Goal: Information Seeking & Learning: Learn about a topic

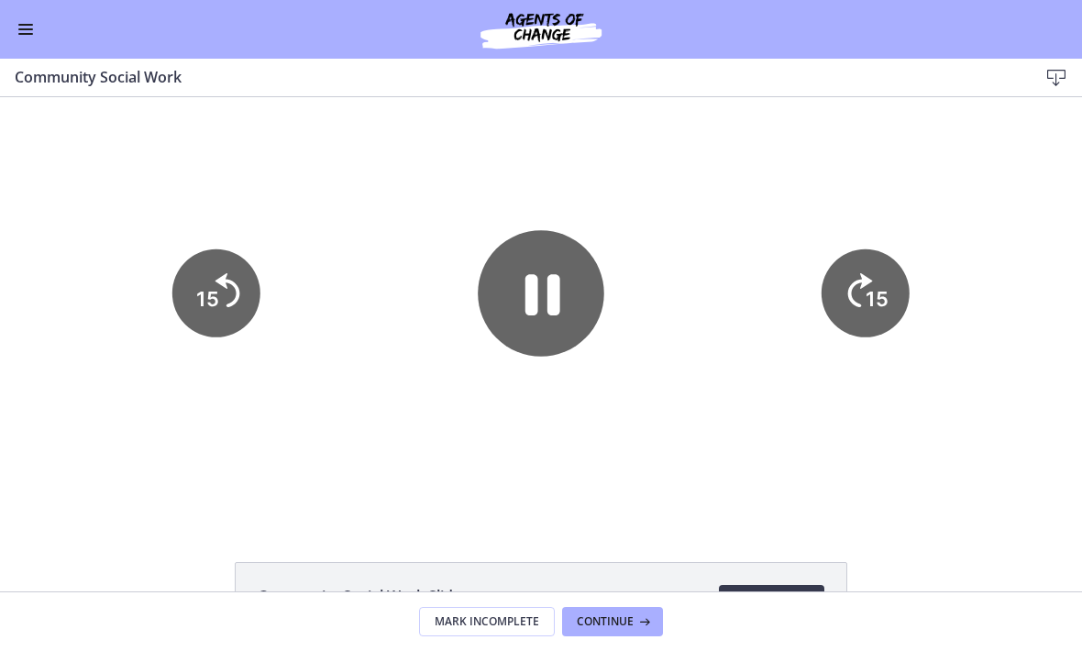
click at [28, 39] on button "Enable menu" at bounding box center [26, 29] width 22 height 22
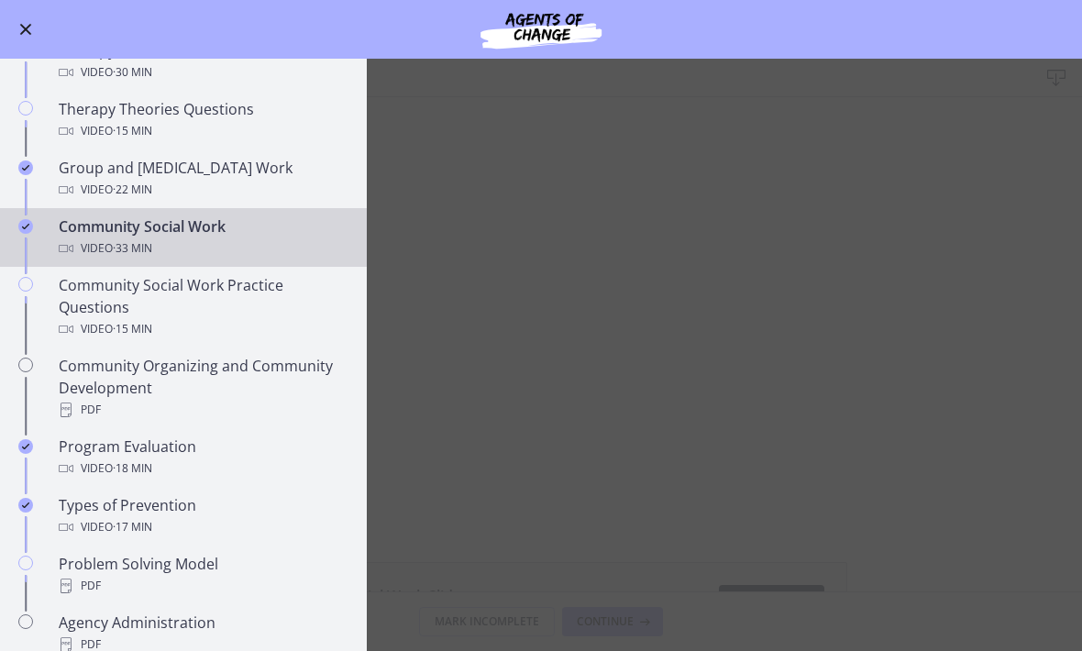
scroll to position [765, 0]
click at [83, 298] on div "Community Social Work Practice Questions Video · 15 min" at bounding box center [202, 309] width 286 height 66
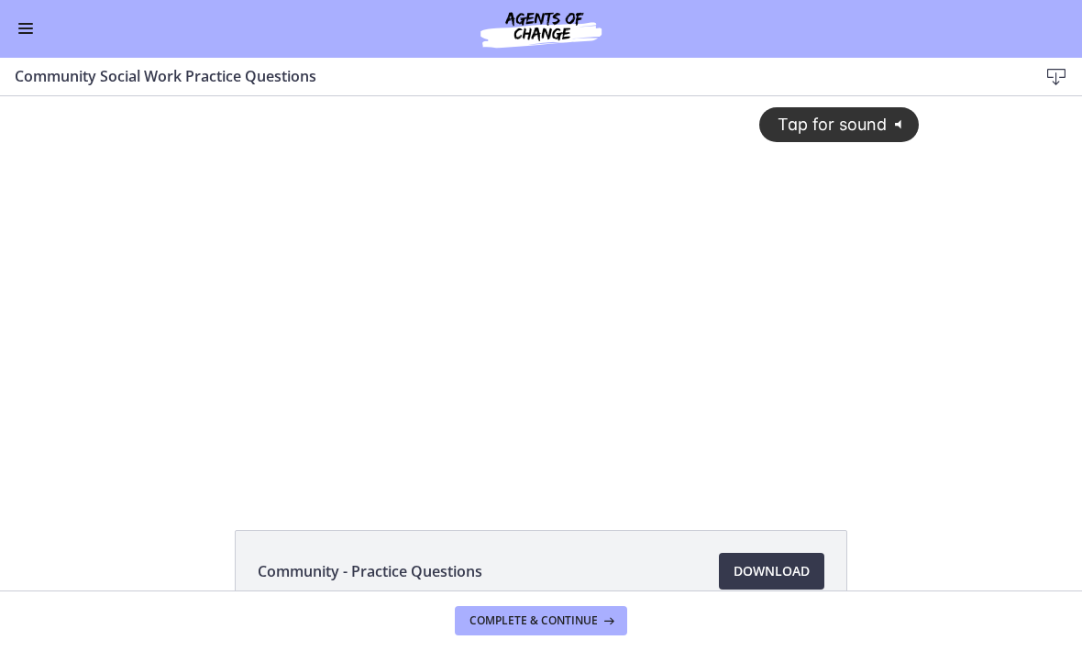
click at [376, 315] on div "Tap for sound @keyframes VOLUME_SMALL_WAVE_FLASH { 0% { opacity: 0; } 33% { opa…" at bounding box center [541, 277] width 778 height 362
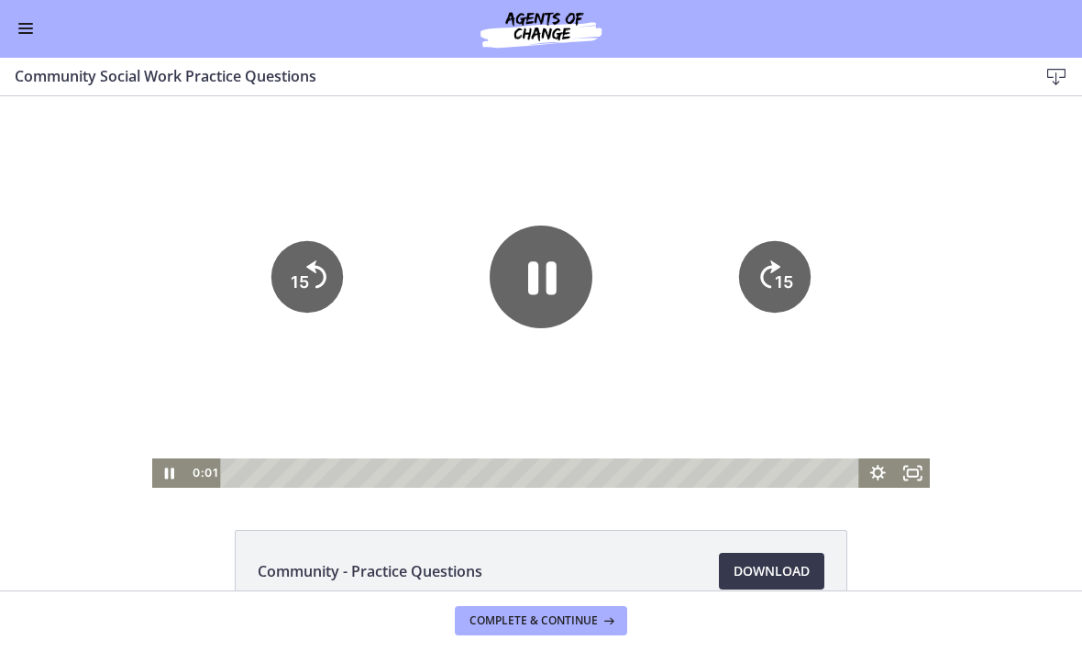
click at [499, 282] on icon "Pause" at bounding box center [541, 277] width 103 height 103
click at [424, 341] on div at bounding box center [541, 291] width 778 height 391
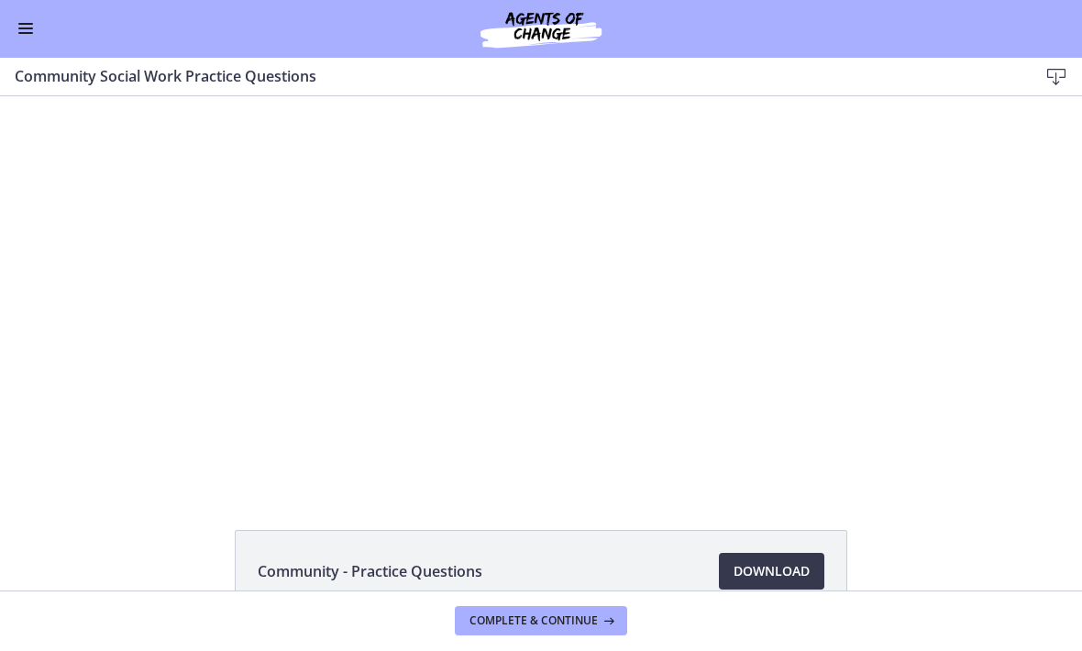
click at [399, 299] on div at bounding box center [541, 291] width 778 height 391
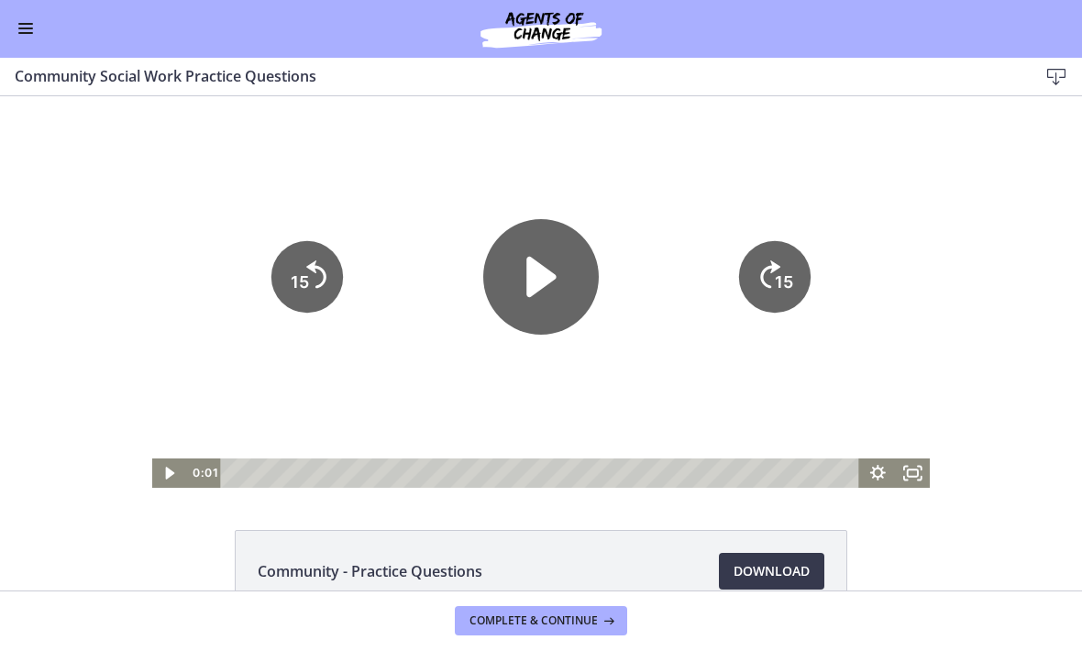
click at [528, 279] on icon "Play Video" at bounding box center [540, 277] width 29 height 40
click at [908, 474] on rect "Fullscreen" at bounding box center [913, 472] width 10 height 7
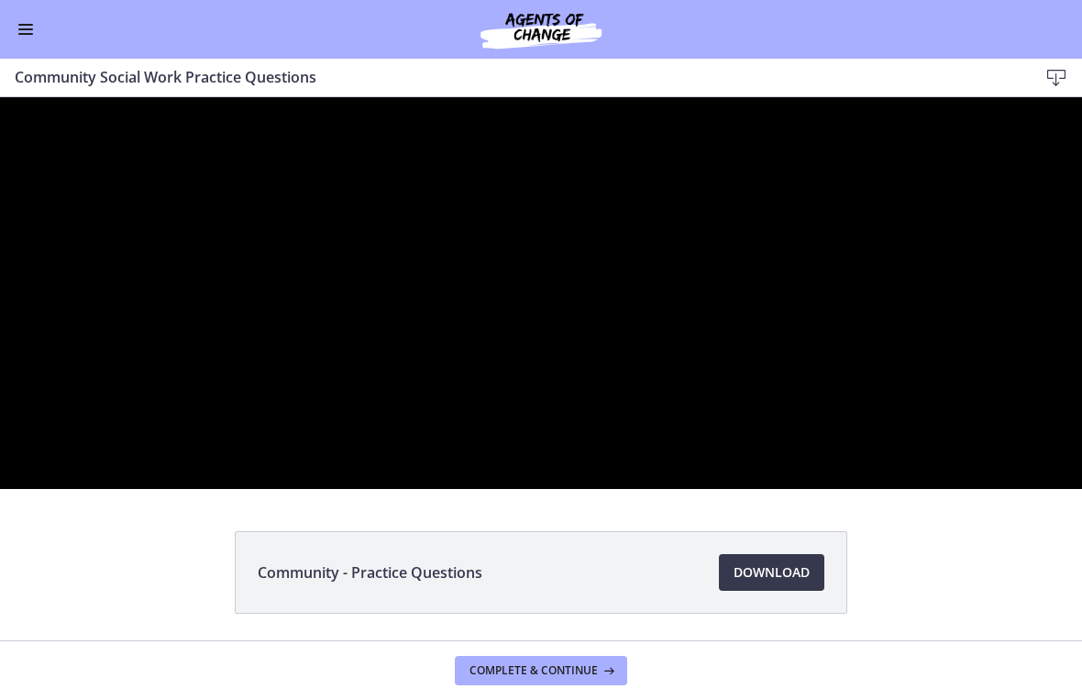
click at [440, 489] on div at bounding box center [541, 292] width 1082 height 391
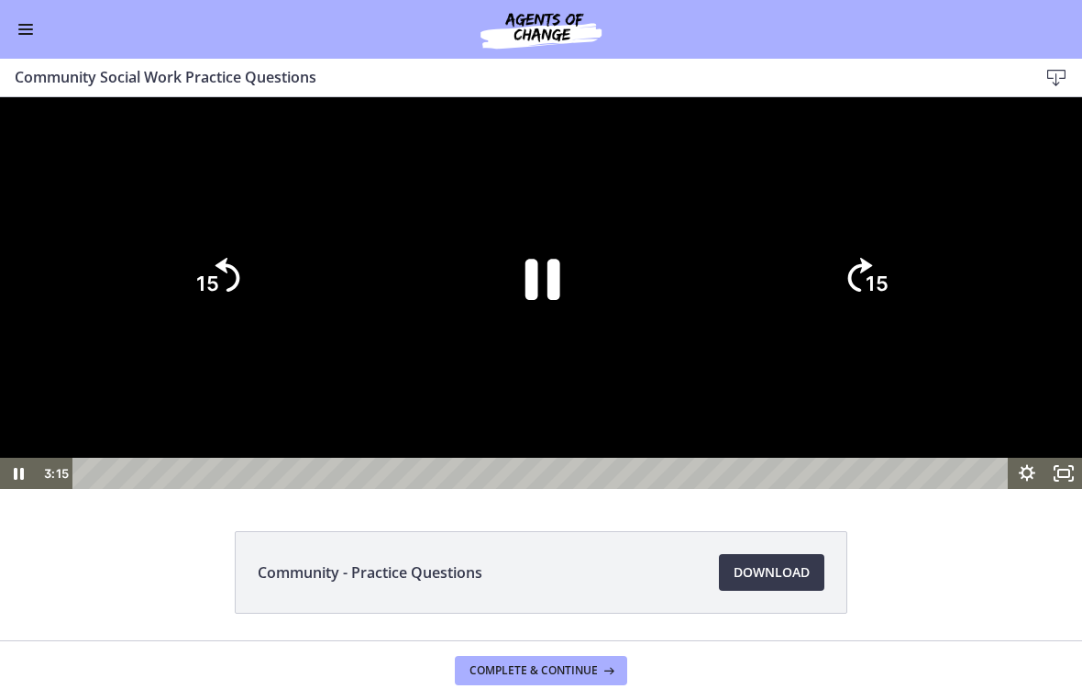
click at [513, 341] on icon "Pause" at bounding box center [541, 278] width 127 height 127
click at [149, 489] on div at bounding box center [541, 292] width 1082 height 391
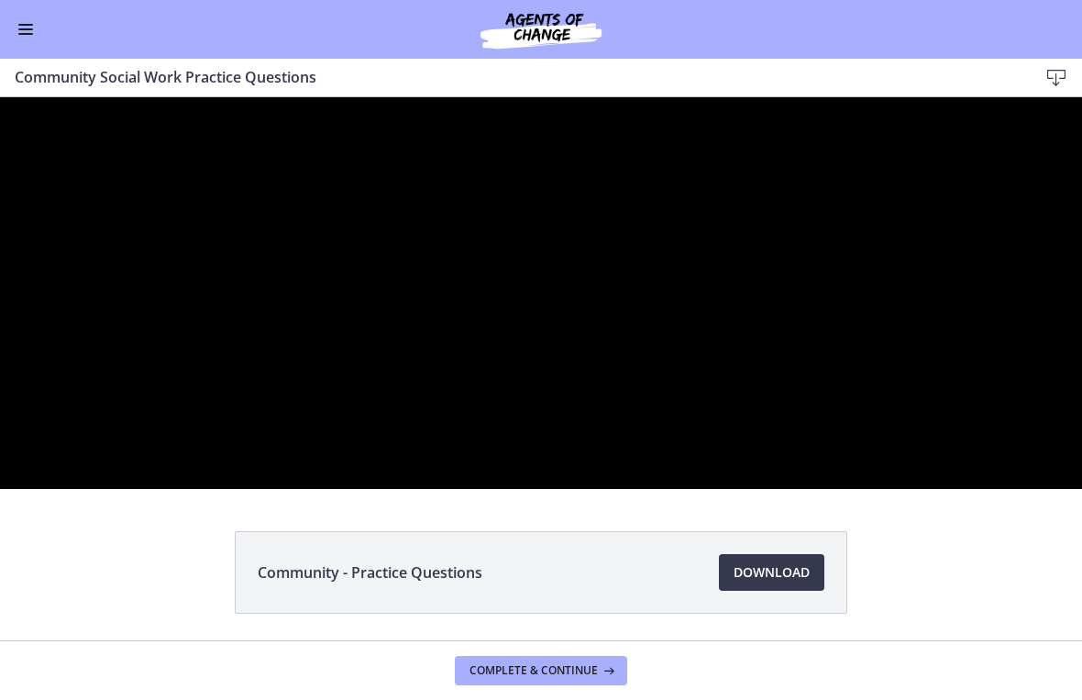
click at [413, 476] on div at bounding box center [541, 292] width 1082 height 391
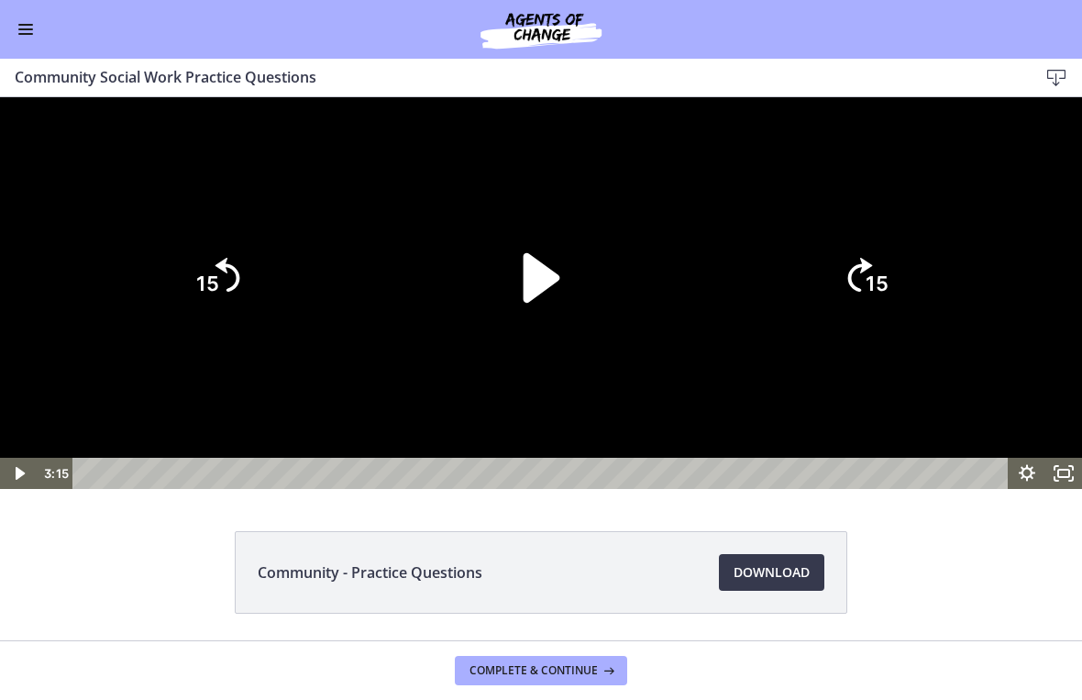
click at [539, 302] on icon "Play Video" at bounding box center [542, 277] width 37 height 50
click at [676, 323] on div at bounding box center [541, 292] width 1082 height 391
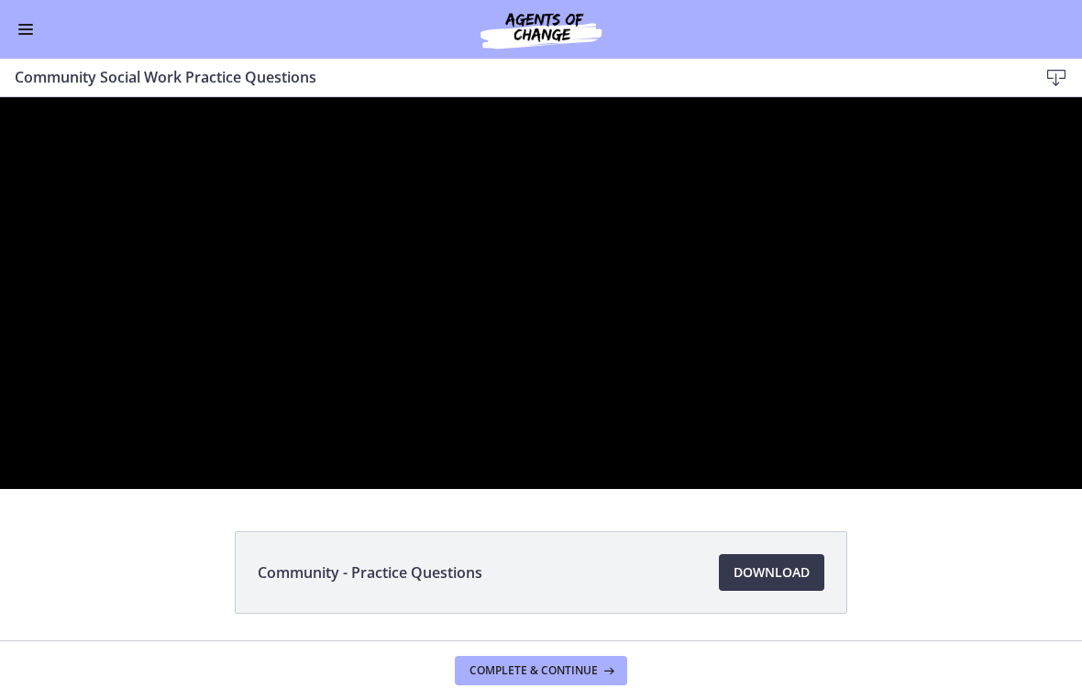
click at [470, 457] on div at bounding box center [541, 292] width 1082 height 391
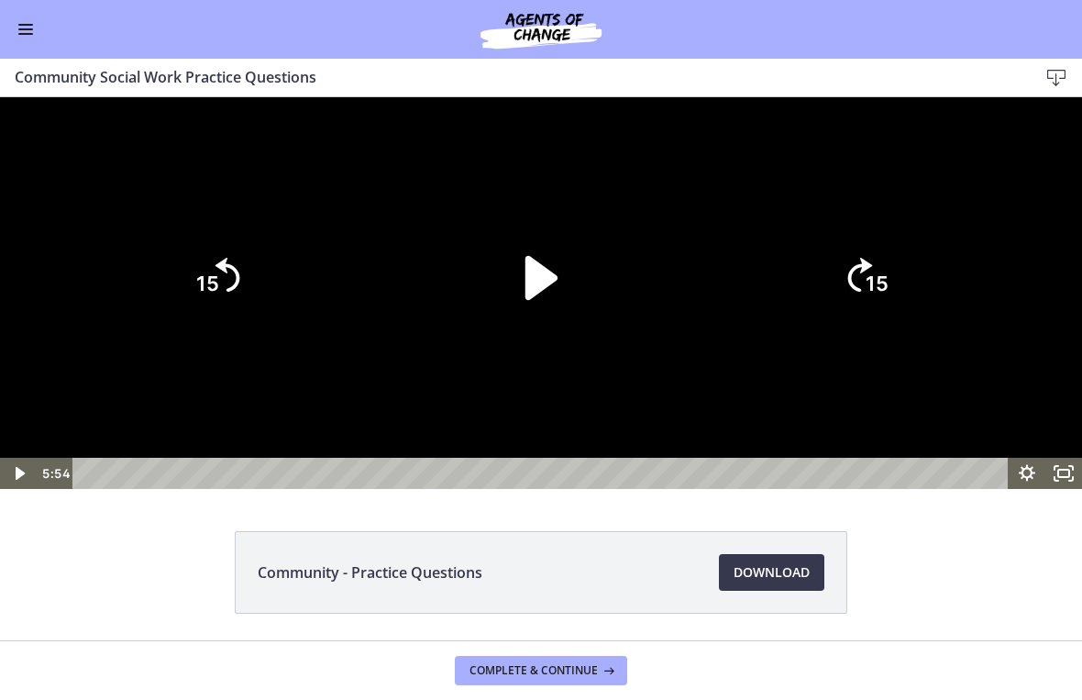
click at [524, 341] on icon "Play Video" at bounding box center [541, 278] width 127 height 127
click at [404, 307] on div at bounding box center [541, 292] width 1082 height 391
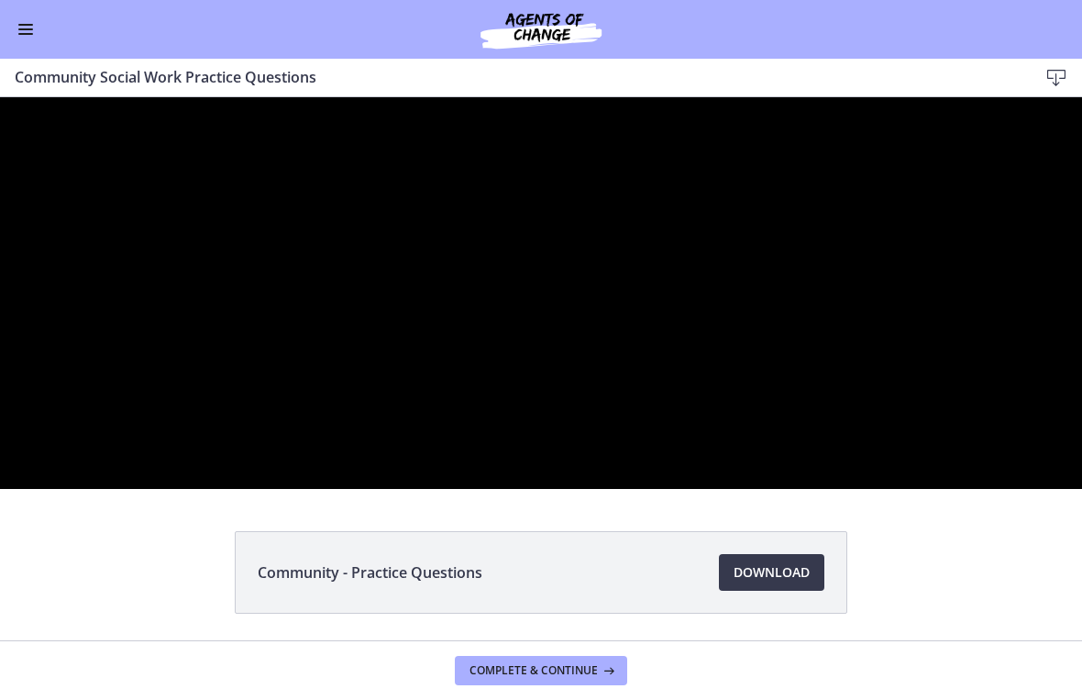
click at [665, 413] on div at bounding box center [541, 292] width 1082 height 391
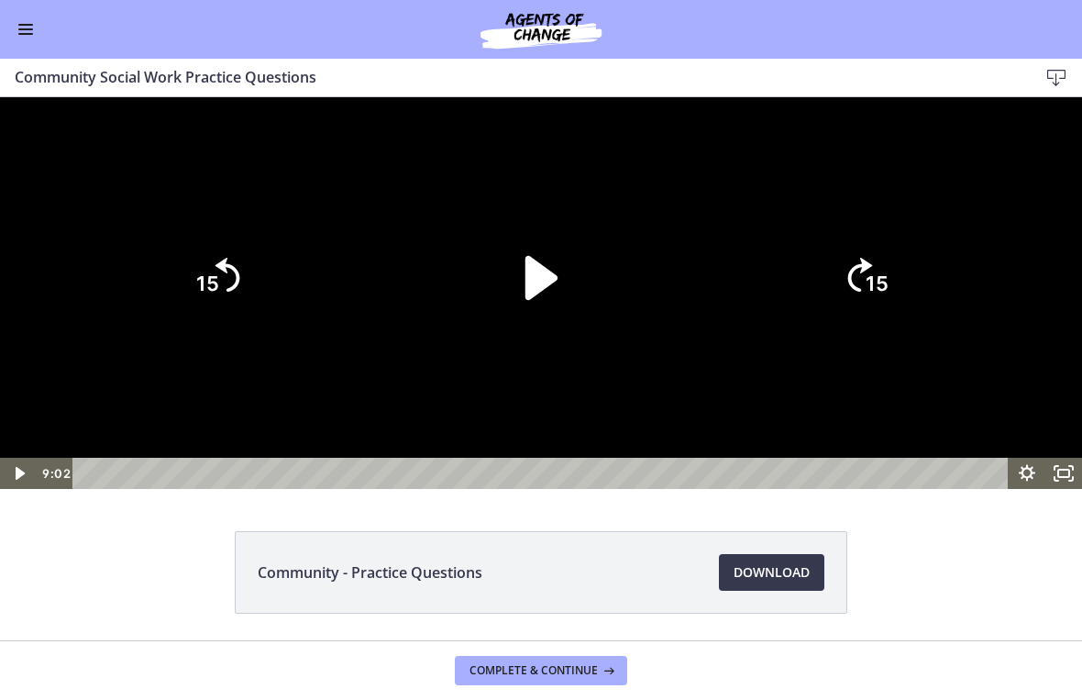
click at [538, 341] on icon "Play Video" at bounding box center [541, 278] width 127 height 127
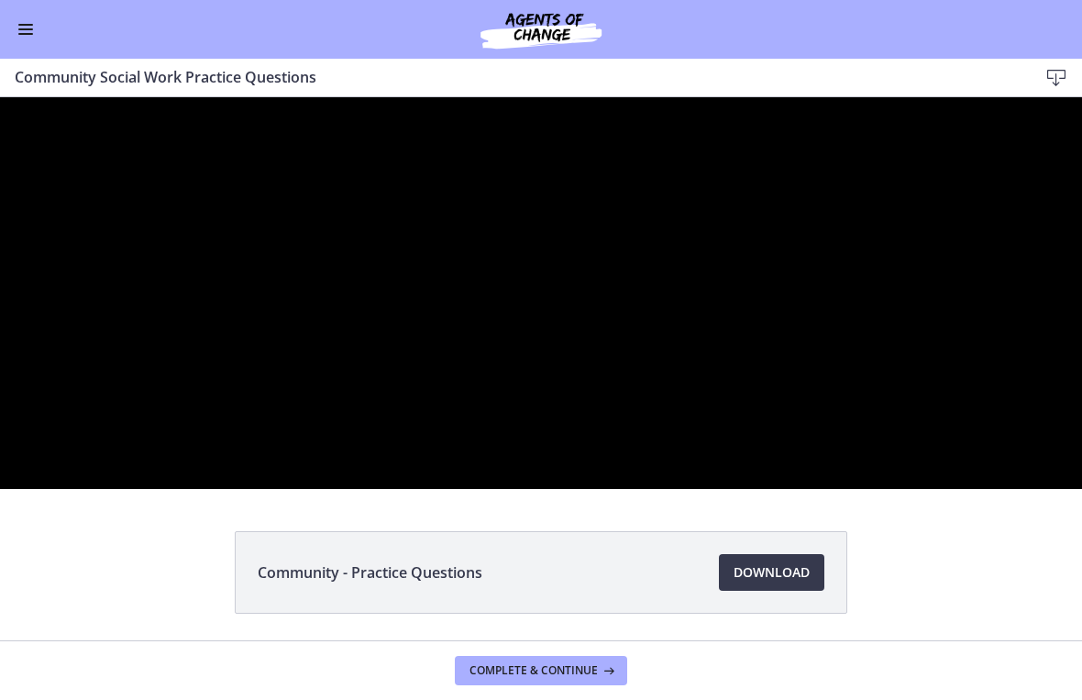
click at [377, 462] on div at bounding box center [541, 292] width 1082 height 391
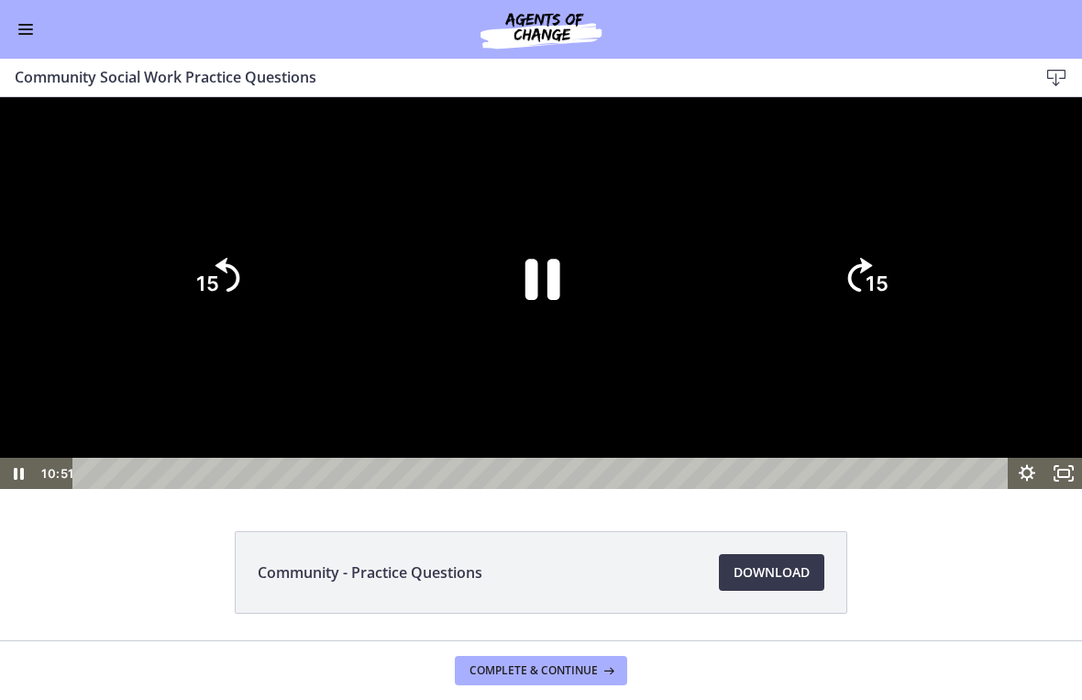
click at [530, 300] on icon "Pause" at bounding box center [542, 279] width 35 height 41
click at [402, 462] on div at bounding box center [541, 292] width 1082 height 391
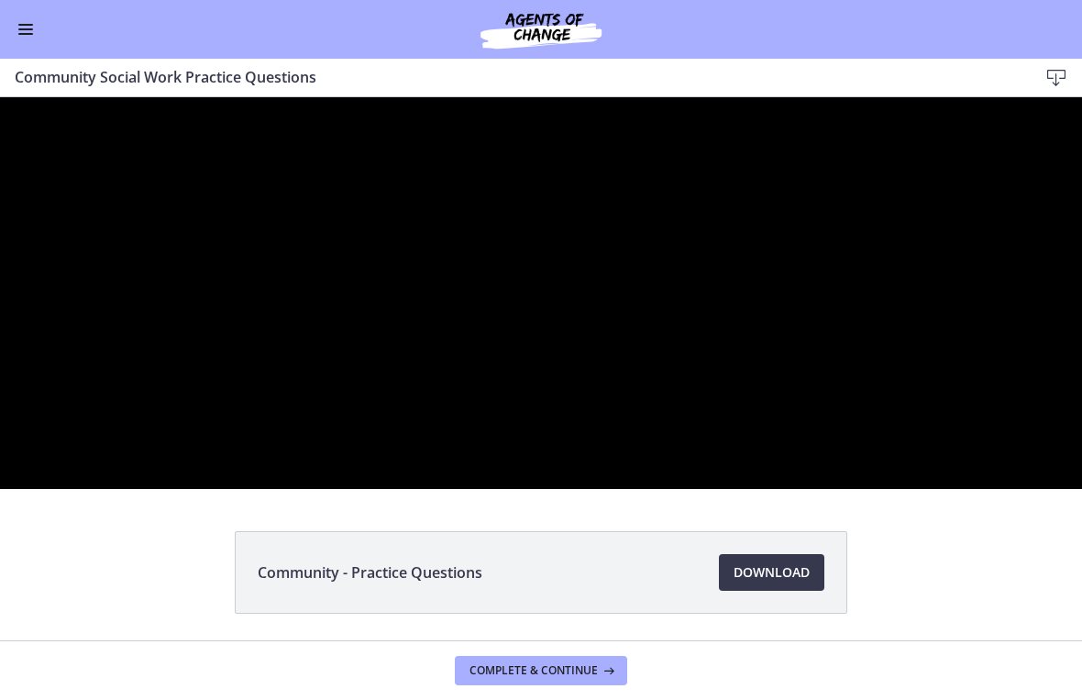
click at [429, 475] on div at bounding box center [541, 292] width 1082 height 391
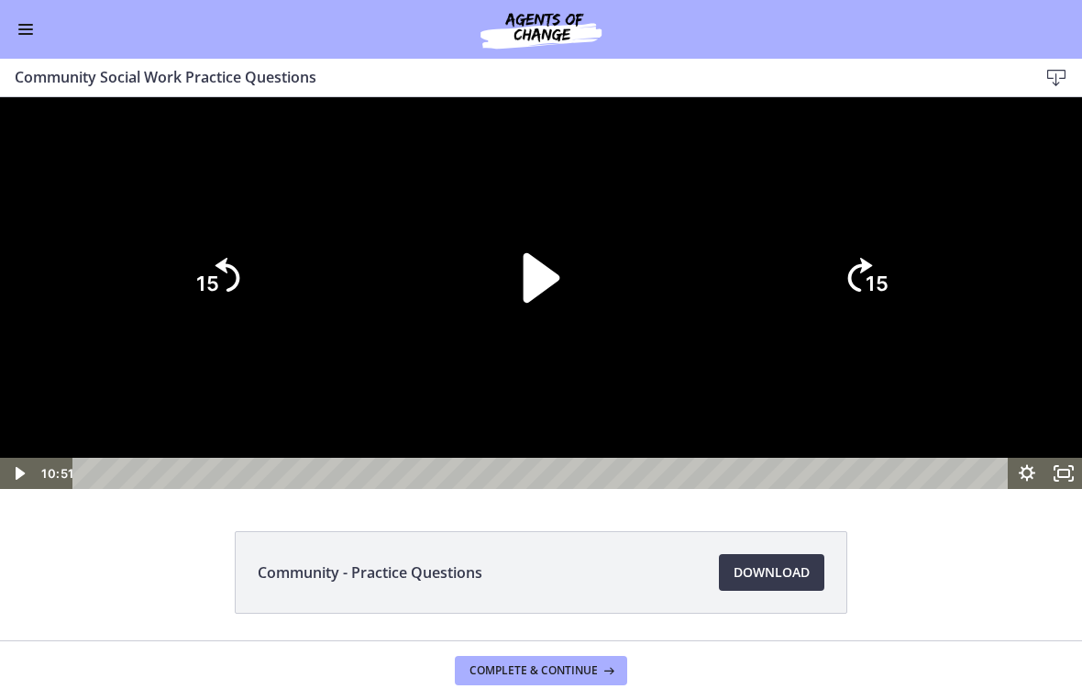
click at [536, 302] on icon "Play Video" at bounding box center [542, 277] width 37 height 50
click at [298, 489] on div at bounding box center [541, 292] width 1082 height 391
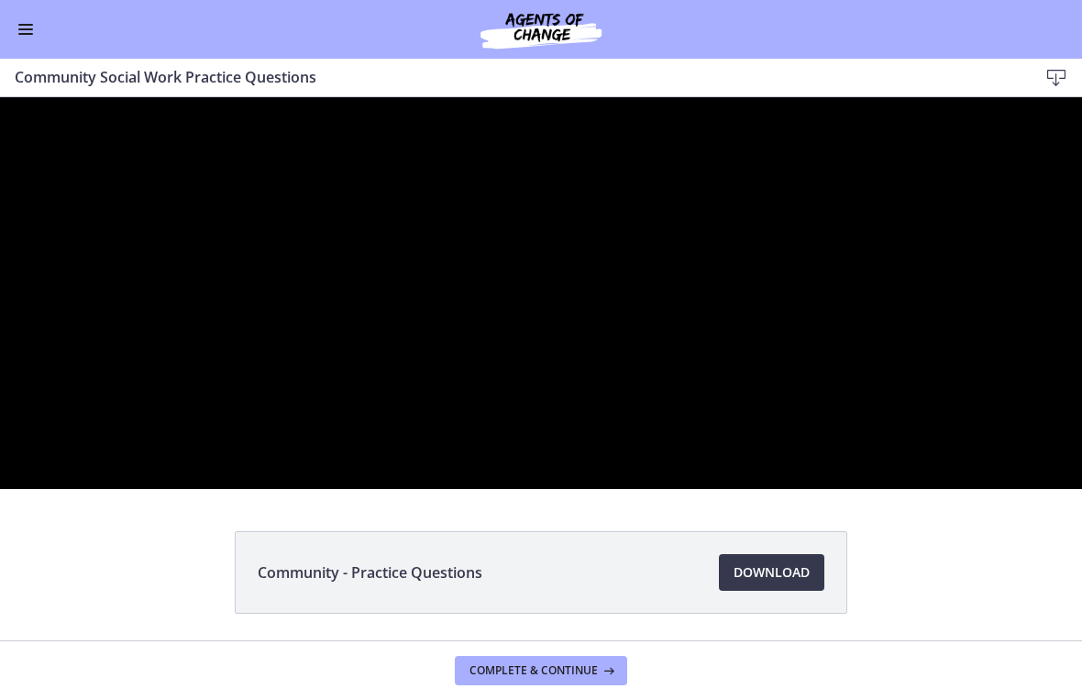
click at [466, 489] on div at bounding box center [541, 292] width 1082 height 391
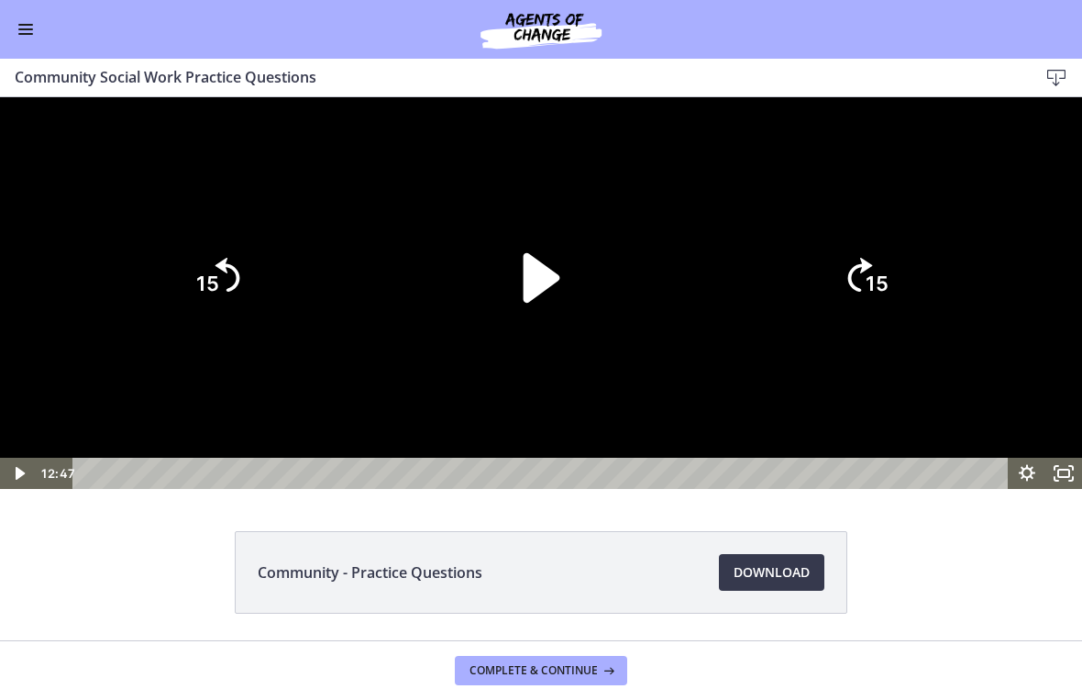
click at [536, 302] on icon "Play Video" at bounding box center [542, 277] width 37 height 50
